Goal: Navigation & Orientation: Find specific page/section

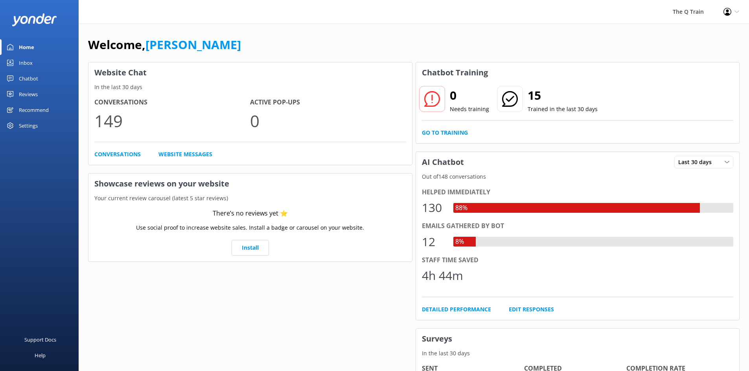
drag, startPoint x: 0, startPoint y: 0, endPoint x: 368, endPoint y: 41, distance: 370.6
click at [393, 38] on div "Welcome, [PERSON_NAME]" at bounding box center [413, 48] width 651 height 27
click at [25, 65] on div "Inbox" at bounding box center [26, 63] width 14 height 16
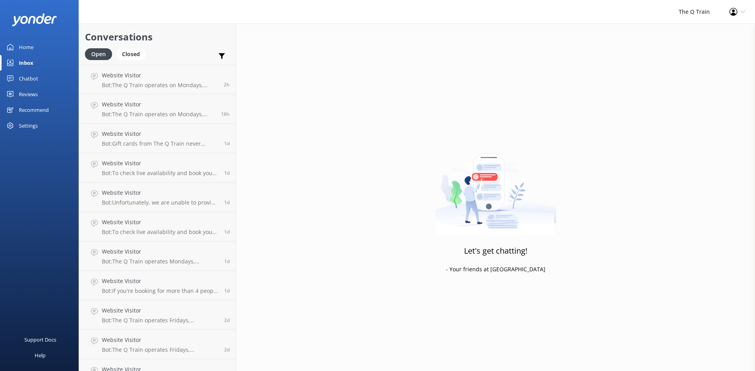
click at [29, 47] on div "Home" at bounding box center [26, 47] width 15 height 16
